Goal: Task Accomplishment & Management: Use online tool/utility

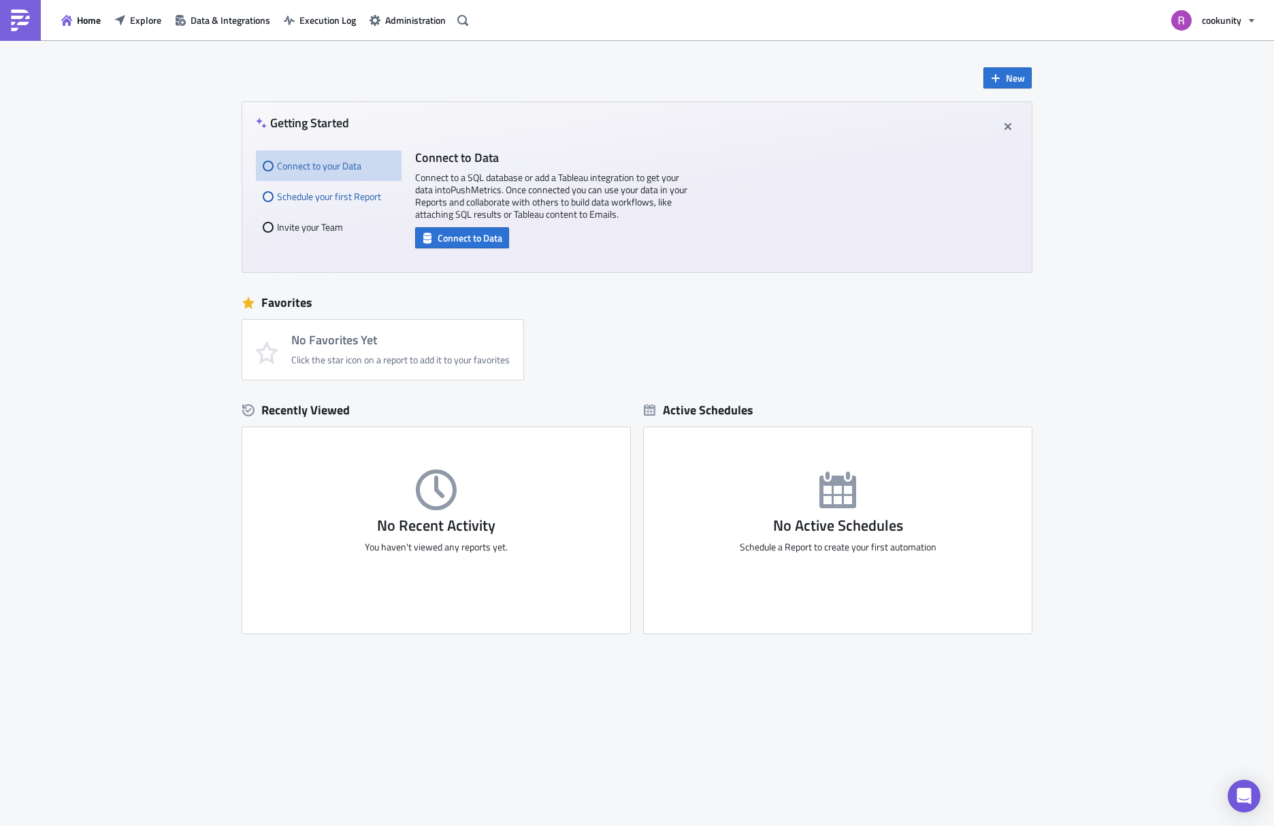
click at [357, 192] on div "Schedule your first Report" at bounding box center [329, 196] width 132 height 31
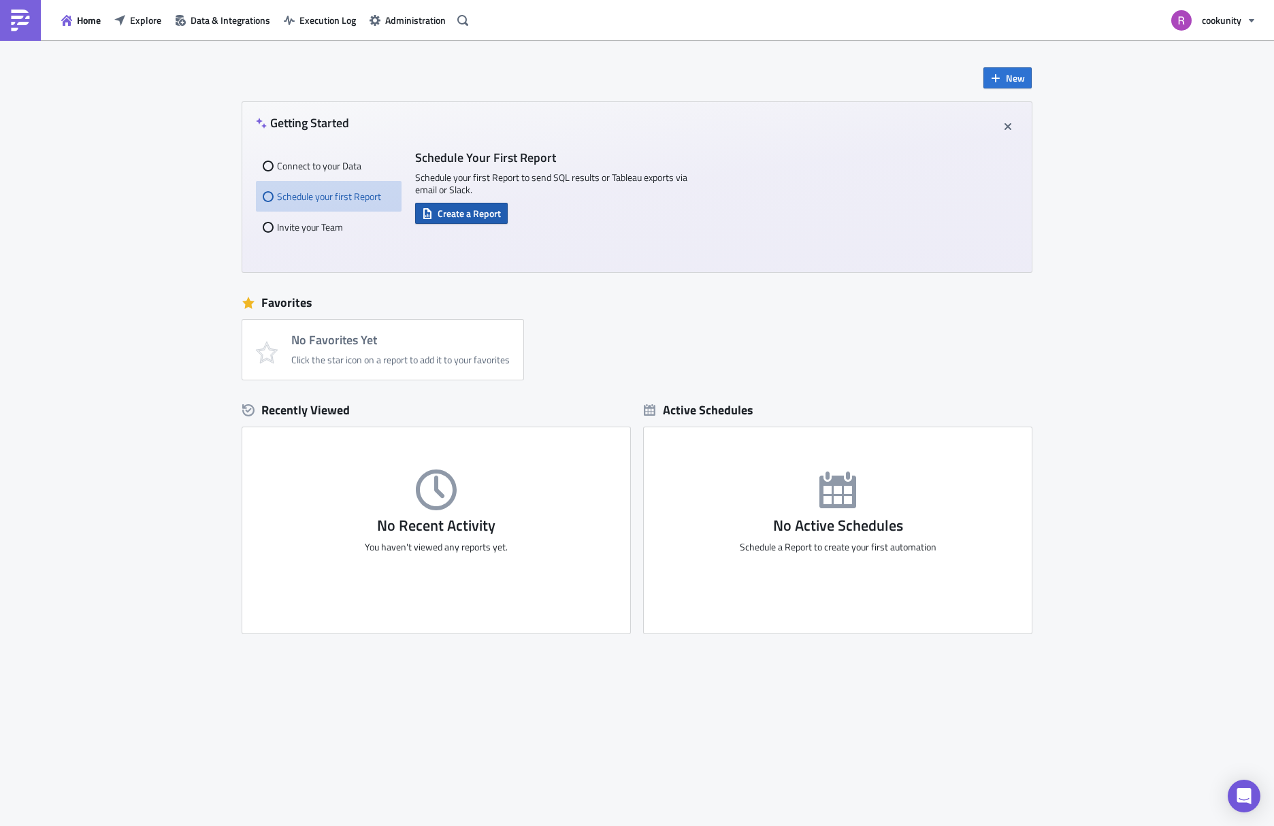
click at [476, 209] on span "Create a Report" at bounding box center [468, 213] width 63 height 14
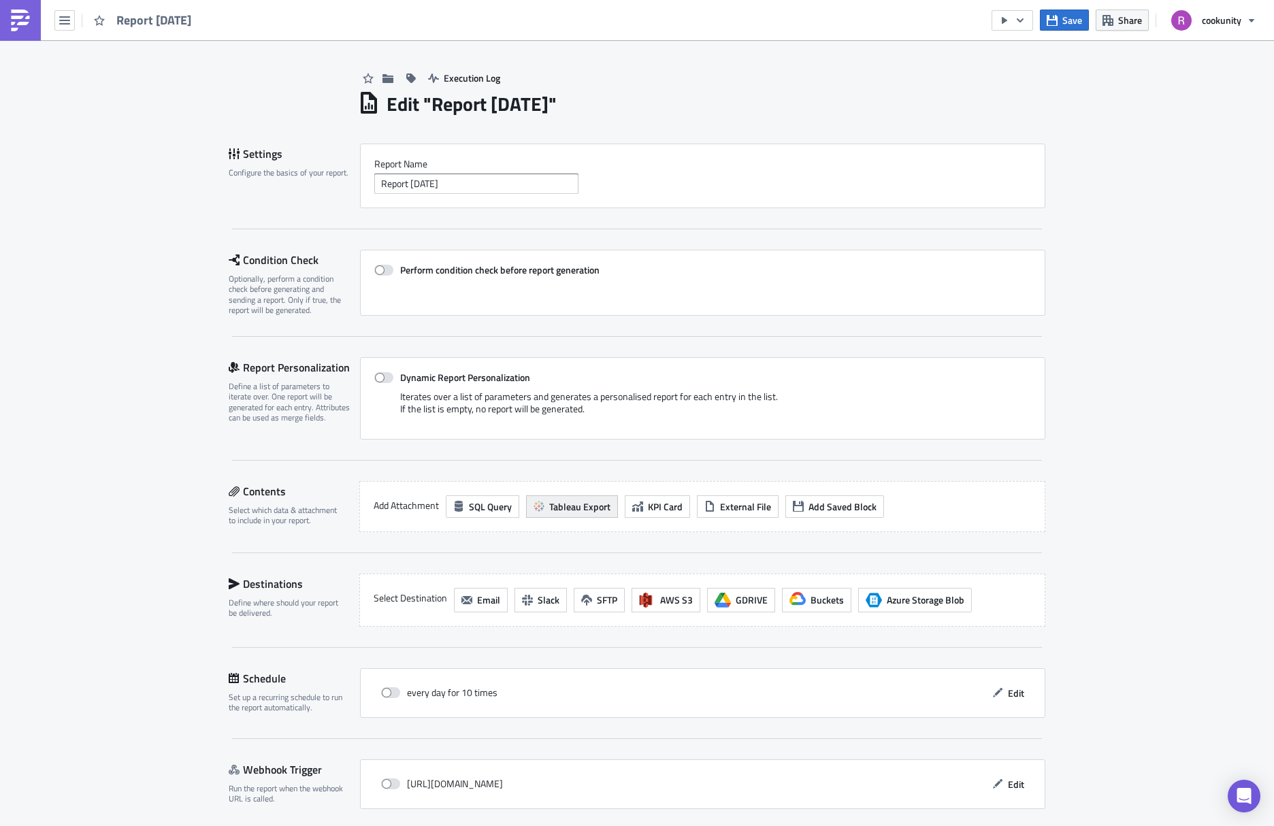
click at [581, 514] on span "Tableau Export" at bounding box center [579, 506] width 61 height 14
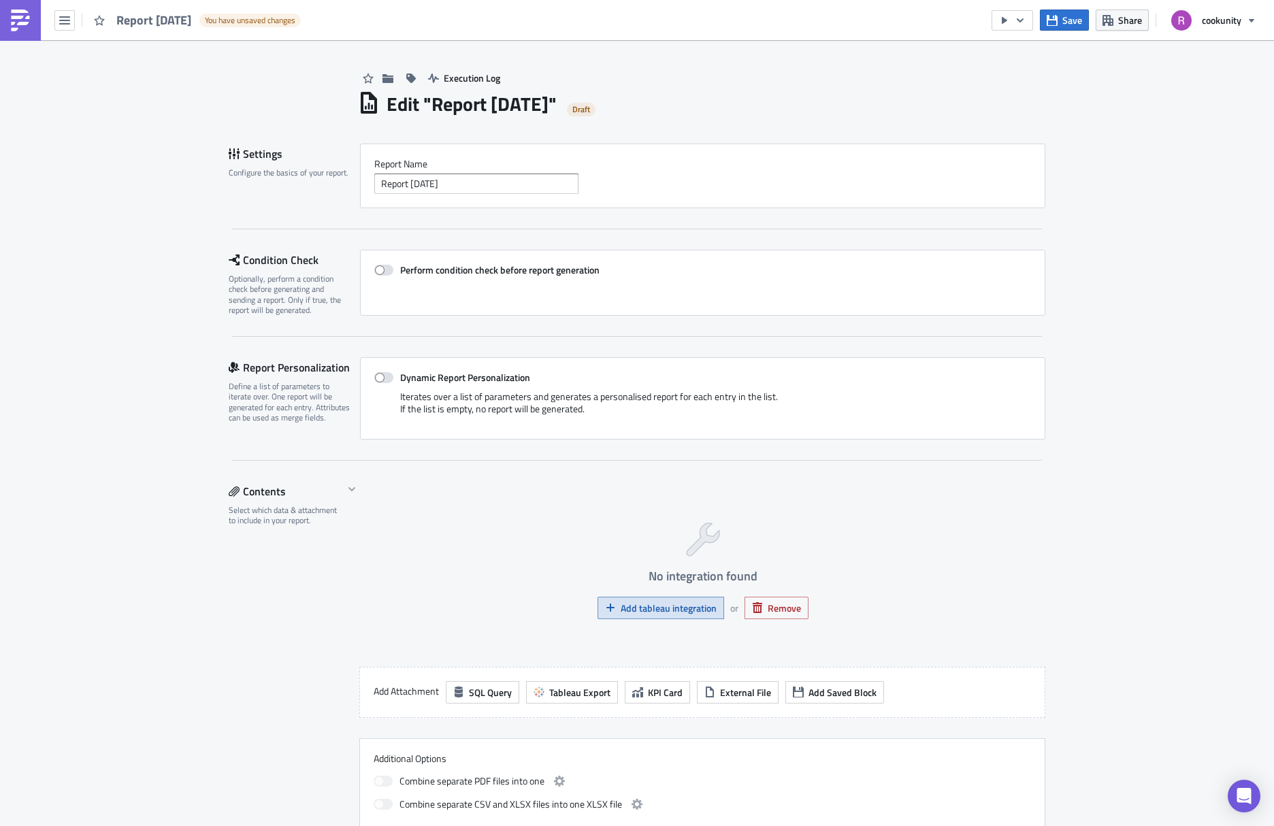
click at [680, 606] on span "Add tableau integration" at bounding box center [668, 608] width 96 height 14
